Goal: Use online tool/utility: Utilize a website feature to perform a specific function

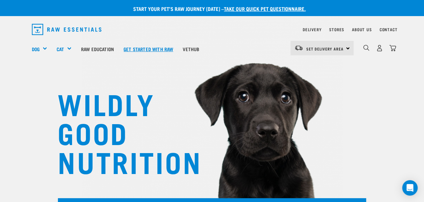
click at [145, 52] on link "Get started with Raw" at bounding box center [148, 49] width 59 height 26
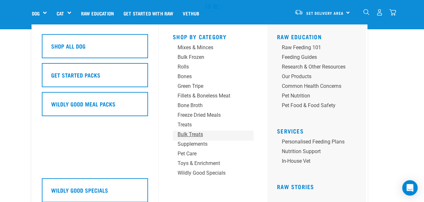
scroll to position [157, 0]
click at [300, 58] on div "Feeding Guides" at bounding box center [314, 57] width 64 height 8
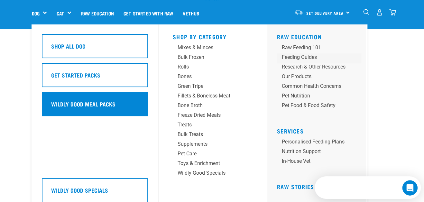
scroll to position [0, 0]
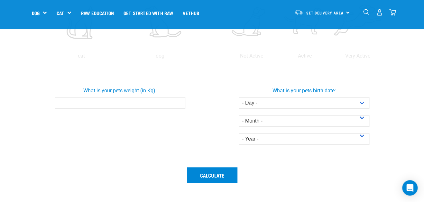
scroll to position [176, 0]
click at [75, 103] on input "What is your pets weight (in Kg):" at bounding box center [120, 103] width 131 height 12
type input "8.6"
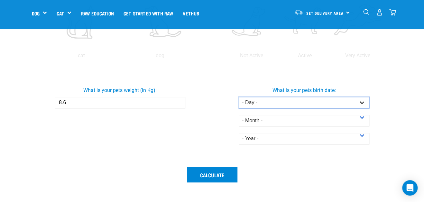
click at [254, 102] on select "- Day - 1 2 3 4 5 6 7 8 9 10 11 12 13 14 15 16 17 18 19 20 21 22 23 24 25 26 27" at bounding box center [304, 103] width 131 height 12
select select "27"
click at [239, 97] on select "- Day - 1 2 3 4 5 6 7 8 9 10 11 12 13 14 15 16 17 18 19 20 21 22 23 24 25 26 27" at bounding box center [304, 103] width 131 height 12
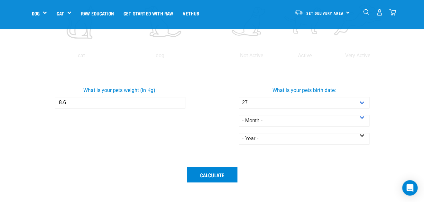
click at [250, 126] on div "- Year - 2025 2024 2023 2022 2021 2020 2019 2018 2017 2016 2015 2014 2013 2012 …" at bounding box center [304, 135] width 131 height 18
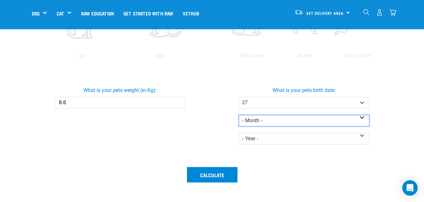
click at [246, 122] on select "- Month - January February March April May June July August September October N…" at bounding box center [304, 121] width 131 height 12
select select "June"
click at [239, 115] on select "- Month - January February March April May June July August September October N…" at bounding box center [304, 121] width 131 height 12
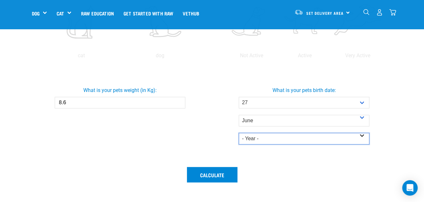
click at [269, 136] on select "- Year - 2025 2024 2023 2022 2021 2020 2019 2018 2017 2016 2015 2014" at bounding box center [304, 139] width 131 height 12
select select "2025"
click at [239, 133] on select "- Year - 2025 2024 2023 2022 2021 2020 2019 2018 2017 2016 2015 2014" at bounding box center [304, 139] width 131 height 12
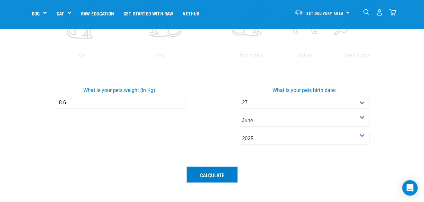
click at [214, 171] on button "Calculate" at bounding box center [212, 174] width 50 height 15
click at [225, 178] on button "Calculate" at bounding box center [212, 174] width 50 height 15
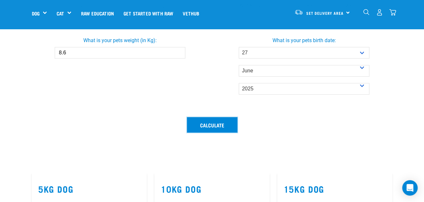
scroll to position [226, 0]
click at [205, 117] on button "Calculate" at bounding box center [212, 124] width 50 height 15
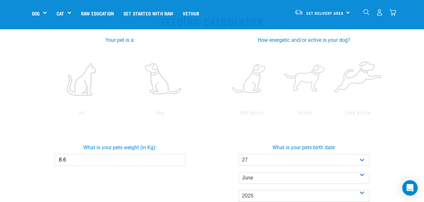
scroll to position [88, 0]
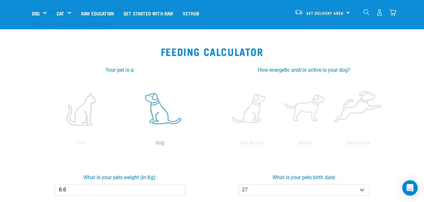
click at [172, 104] on label at bounding box center [160, 109] width 76 height 55
click at [121, 144] on input "radio" at bounding box center [121, 144] width 0 height 0
click at [158, 111] on label at bounding box center [160, 109] width 76 height 55
click at [121, 144] on input "radio" at bounding box center [121, 144] width 0 height 0
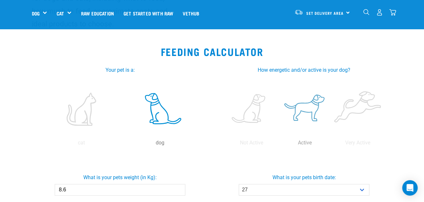
click at [309, 114] on label at bounding box center [304, 109] width 50 height 55
click at [278, 144] on input "radio" at bounding box center [278, 144] width 0 height 0
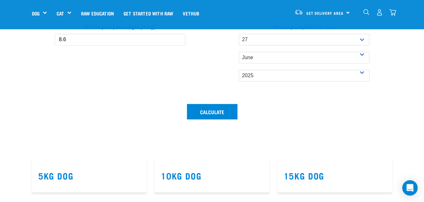
scroll to position [80, 0]
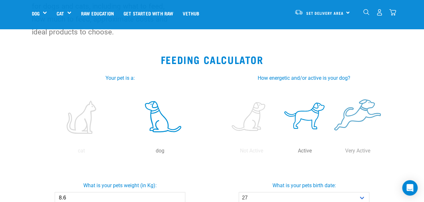
click at [340, 110] on label at bounding box center [357, 117] width 50 height 55
click at [331, 152] on input "radio" at bounding box center [331, 152] width 0 height 0
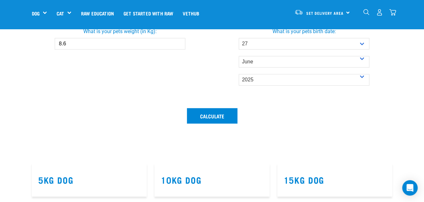
scroll to position [261, 0]
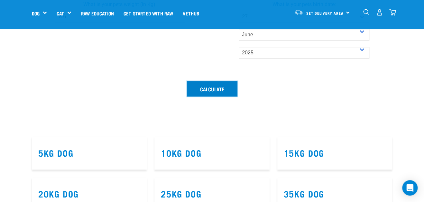
click at [214, 90] on button "Calculate" at bounding box center [212, 88] width 50 height 15
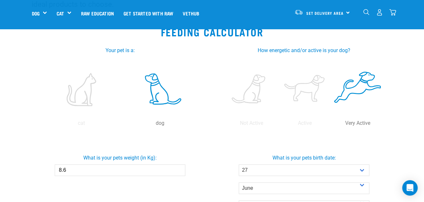
scroll to position [79, 0]
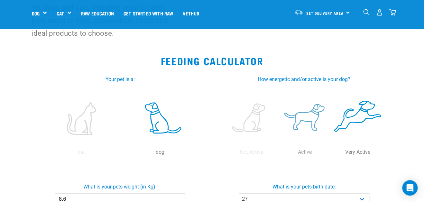
click at [307, 118] on label at bounding box center [304, 118] width 50 height 55
click at [278, 154] on input "radio" at bounding box center [278, 154] width 0 height 0
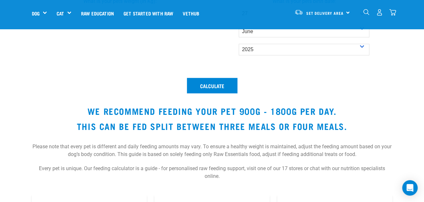
scroll to position [264, 0]
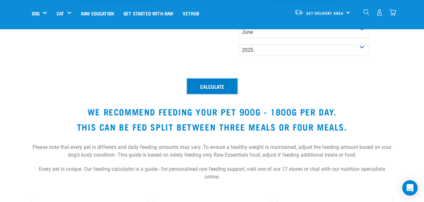
click at [204, 86] on button "Calculate" at bounding box center [212, 85] width 50 height 15
click at [207, 87] on button "Calculate" at bounding box center [212, 85] width 50 height 15
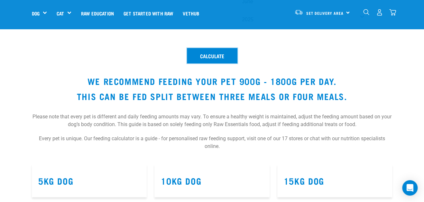
scroll to position [294, 0]
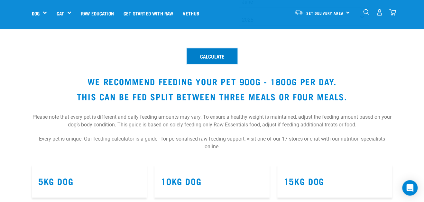
click at [203, 53] on button "Calculate" at bounding box center [212, 55] width 50 height 15
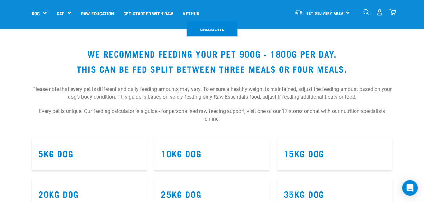
scroll to position [299, 0]
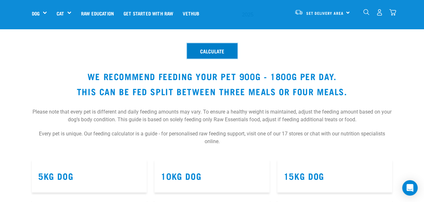
click at [202, 50] on button "Calculate" at bounding box center [212, 50] width 50 height 15
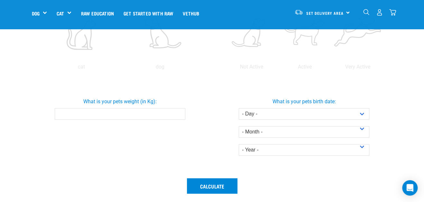
scroll to position [159, 0]
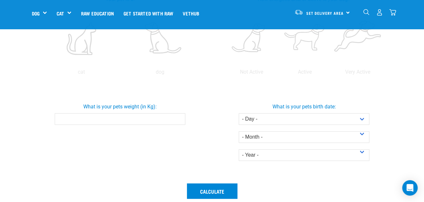
click at [151, 128] on div "What is your pets weight (in Kg):" at bounding box center [120, 114] width 186 height 42
click at [133, 109] on label "What is your pets weight (in Kg):" at bounding box center [120, 107] width 186 height 8
click at [133, 113] on input "What is your pets weight (in Kg):" at bounding box center [120, 119] width 131 height 12
type input "8.6"
click at [174, 46] on label at bounding box center [160, 38] width 76 height 55
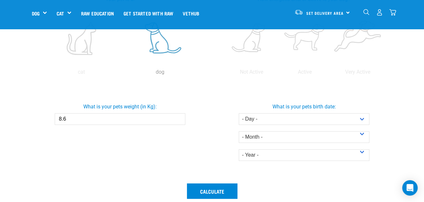
click at [121, 74] on input "radio" at bounding box center [121, 74] width 0 height 0
click at [313, 51] on label at bounding box center [304, 38] width 50 height 55
click at [278, 74] on input "radio" at bounding box center [278, 74] width 0 height 0
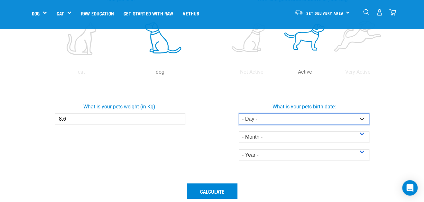
click at [287, 119] on select "- Day - 1 2 3 4 5 6 7 8 9 10 11 12 13 14 15 16 17 18 19 20 21 22 23 24 25 26 27" at bounding box center [304, 119] width 131 height 12
select select "27"
click at [239, 113] on select "- Day - 1 2 3 4 5 6 7 8 9 10 11 12 13 14 15 16 17 18 19 20 21 22 23 24 25 26 27" at bounding box center [304, 119] width 131 height 12
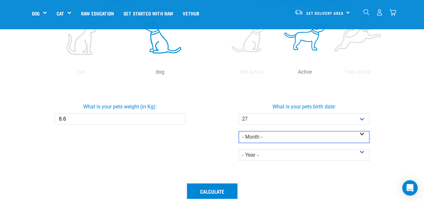
click at [252, 142] on select "- Month - January February March April May June July August September October N…" at bounding box center [304, 137] width 131 height 12
select select "June"
click at [239, 131] on select "- Month - January February March April May June July August September October N…" at bounding box center [304, 137] width 131 height 12
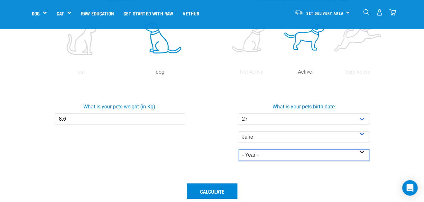
click at [266, 154] on select "- Year - 2025 2024 2023 2022 2021 2020 2019 2018 2017 2016 2015 2014" at bounding box center [304, 155] width 131 height 12
select select "2025"
click at [239, 149] on select "- Year - 2025 2024 2023 2022 2021 2020 2019 2018 2017 2016 2015 2014" at bounding box center [304, 155] width 131 height 12
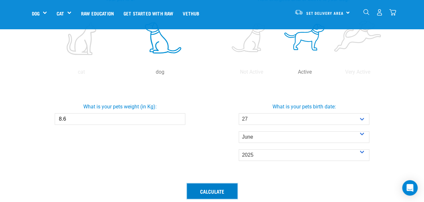
click at [215, 197] on button "Calculate" at bounding box center [212, 190] width 50 height 15
click at [214, 186] on button "Calculate" at bounding box center [212, 190] width 50 height 15
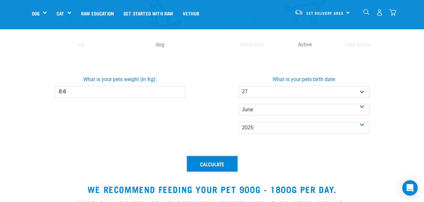
scroll to position [191, 0]
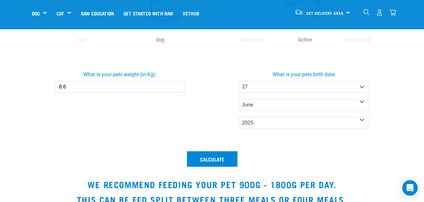
click at [188, 176] on div "Calculate We recommend feeding your pet 900g - 1800g per day. This can be fed s…" at bounding box center [212, 205] width 368 height 116
click at [220, 163] on button "Calculate" at bounding box center [212, 158] width 50 height 15
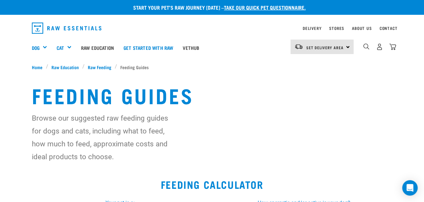
scroll to position [0, 0]
